Goal: Information Seeking & Learning: Find specific page/section

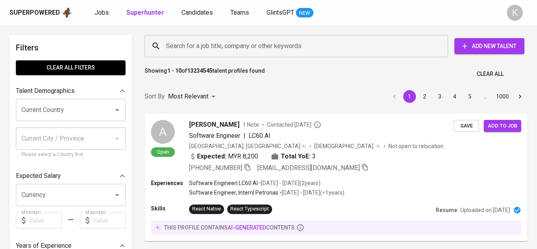
click at [246, 41] on input "Search for a job title, company or other keywords" at bounding box center [298, 46] width 269 height 15
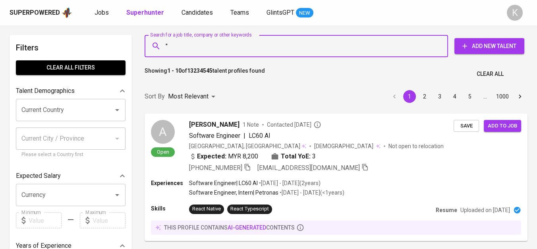
paste input "SEED SYSTEM IDN"
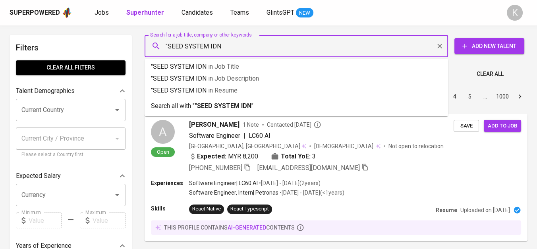
type input ""SEED SYSTEM IDN""
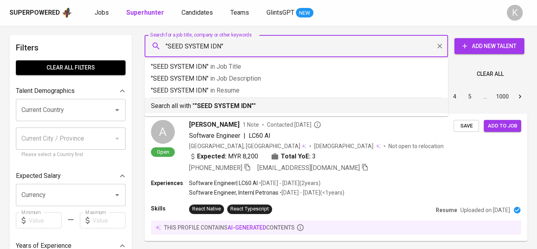
click at [229, 109] on b ""SEED SYSTEM IDN"" at bounding box center [224, 106] width 59 height 8
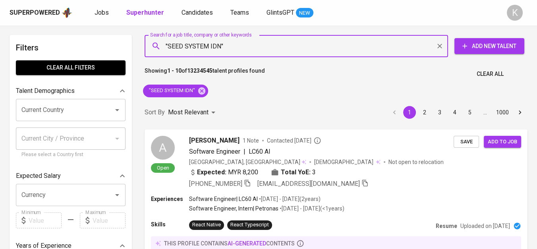
click at [242, 105] on div "Sort By Most Relevant MOST_RELEVANT 1 2 3 4 5 … 1000" at bounding box center [336, 113] width 393 height 24
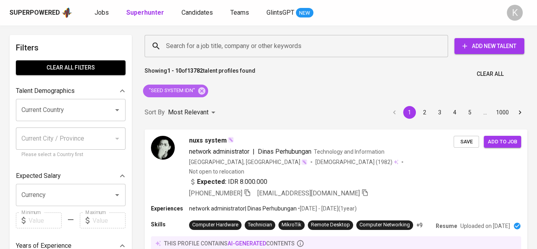
drag, startPoint x: 204, startPoint y: 92, endPoint x: 296, endPoint y: 1, distance: 129.3
click at [204, 92] on icon at bounding box center [201, 90] width 7 height 7
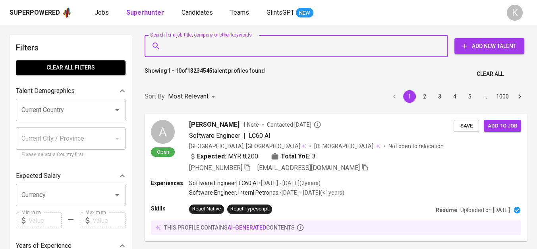
click at [231, 46] on input "Search for a job title, company or other keywords" at bounding box center [298, 46] width 269 height 15
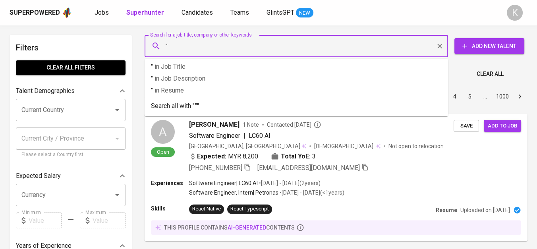
paste input "Sinar sakti jaya"
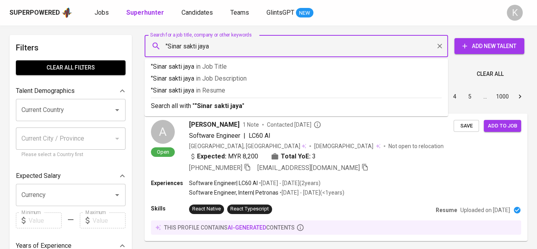
type input ""Sinar sakti jaya""
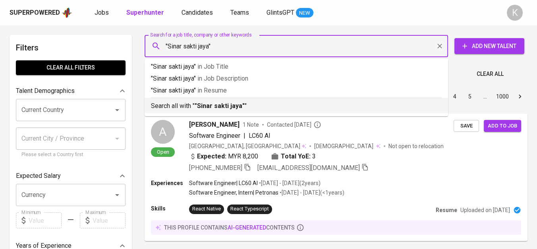
click at [254, 99] on div "Search all with " "Sinar sakti jaya" "" at bounding box center [296, 104] width 291 height 13
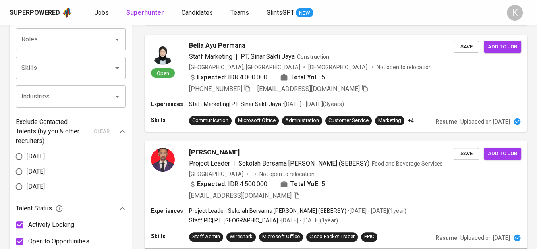
scroll to position [175, 0]
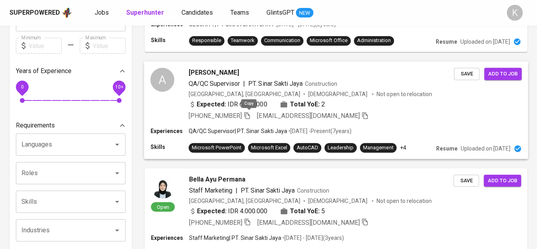
click at [248, 115] on icon "button" at bounding box center [247, 115] width 7 height 7
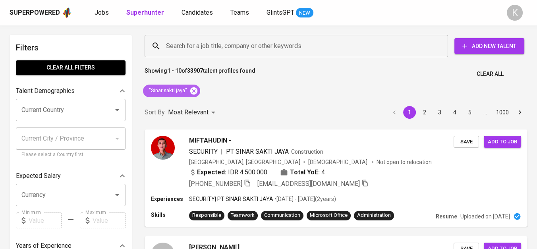
click at [197, 87] on icon at bounding box center [194, 91] width 9 height 9
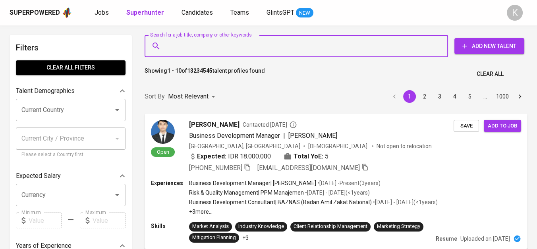
click at [221, 47] on input "Search for a job title, company or other keywords" at bounding box center [298, 46] width 269 height 15
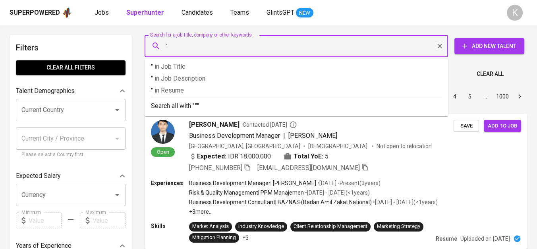
paste input "Data Utama Net Solo"
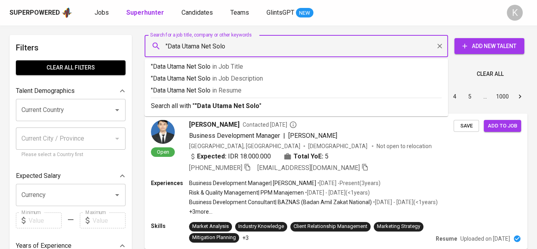
type input ""Data Utama Net Solo""
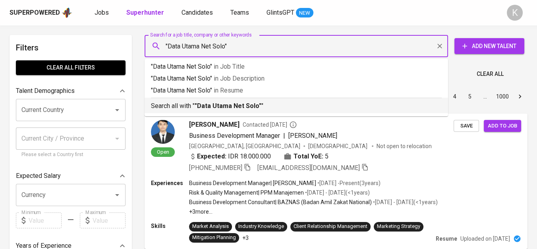
click at [253, 105] on b ""Data Utama Net Solo"" at bounding box center [228, 106] width 67 height 8
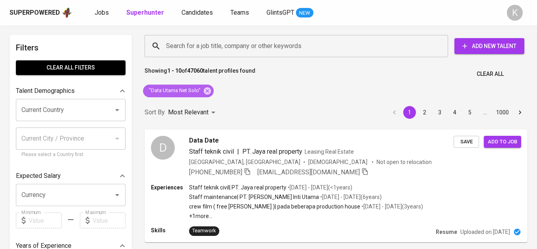
drag, startPoint x: 205, startPoint y: 94, endPoint x: 192, endPoint y: 1, distance: 94.4
click at [205, 93] on icon at bounding box center [207, 91] width 9 height 9
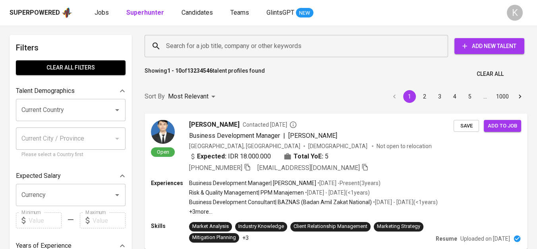
click at [227, 42] on input "Search for a job title, company or other keywords" at bounding box center [298, 46] width 269 height 15
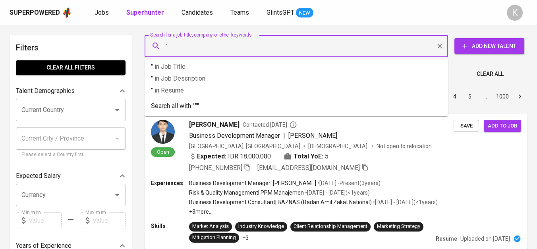
paste input "ASL Shipyard Indonesia"
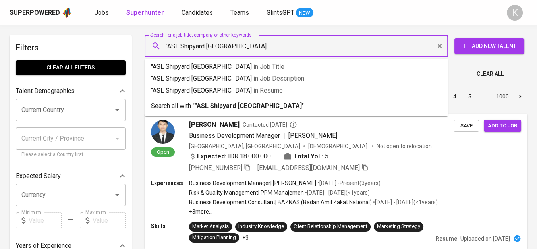
type input ""ASL Shipyard Indonesia""
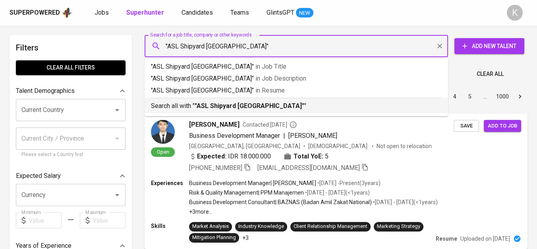
click at [270, 109] on p "Search all with " "ASL Shipyard Indonesia" "" at bounding box center [296, 106] width 291 height 10
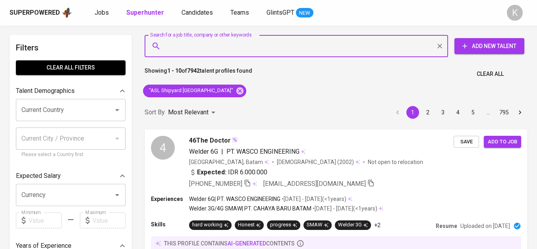
scroll to position [176, 0]
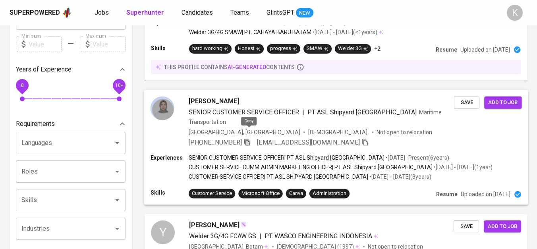
click at [248, 139] on icon "button" at bounding box center [247, 142] width 6 height 7
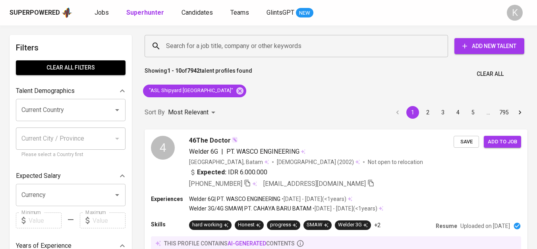
scroll to position [176, 0]
